Goal: Information Seeking & Learning: Find specific fact

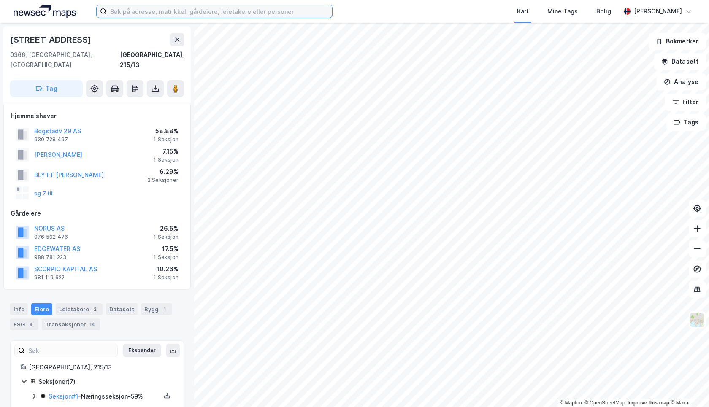
click at [150, 12] on input at bounding box center [219, 11] width 225 height 13
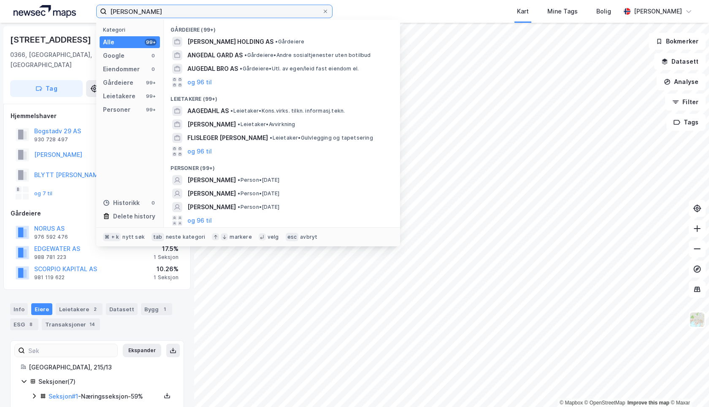
type input "[PERSON_NAME]"
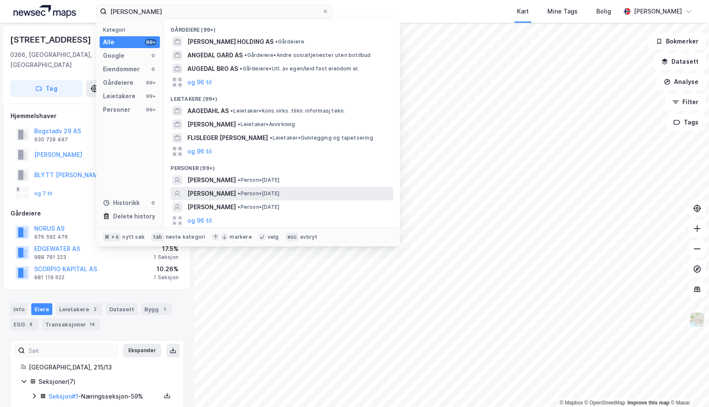
drag, startPoint x: 0, startPoint y: 0, endPoint x: 208, endPoint y: 191, distance: 282.5
click at [208, 191] on span "[PERSON_NAME]" at bounding box center [211, 194] width 49 height 10
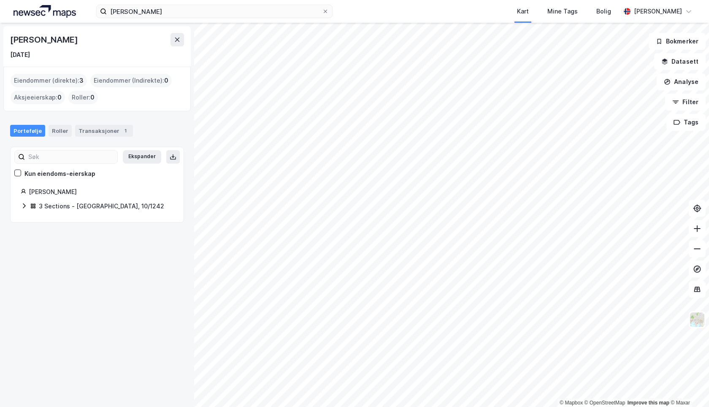
click at [24, 208] on icon at bounding box center [24, 205] width 7 height 7
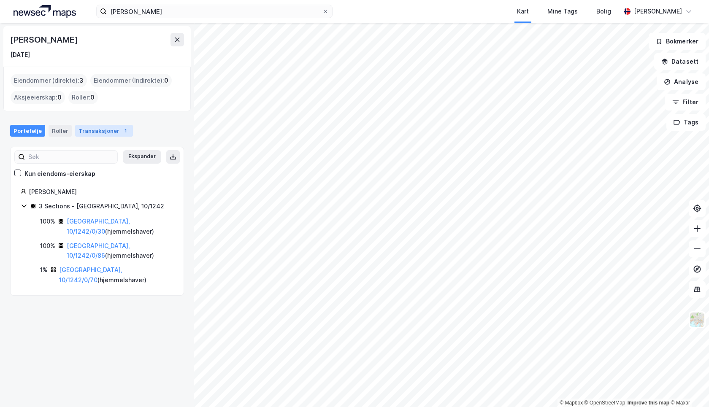
click at [102, 132] on div "Transaksjoner 1" at bounding box center [104, 131] width 58 height 12
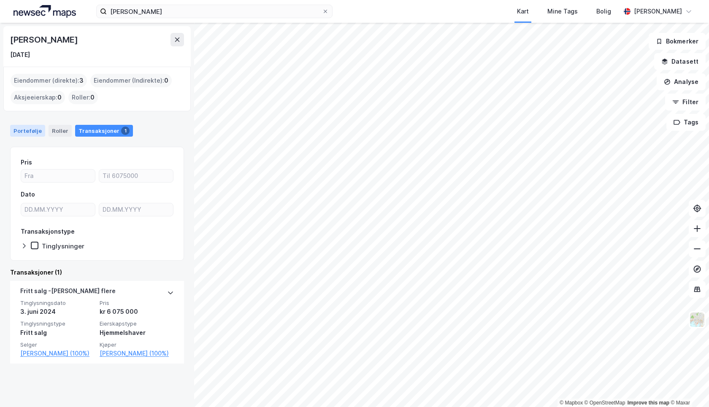
click at [29, 130] on div "Portefølje" at bounding box center [27, 131] width 35 height 12
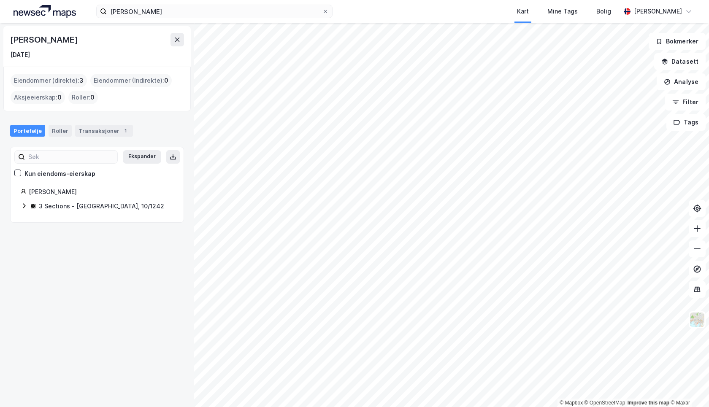
click at [27, 205] on icon at bounding box center [24, 205] width 7 height 7
